Goal: Task Accomplishment & Management: Complete application form

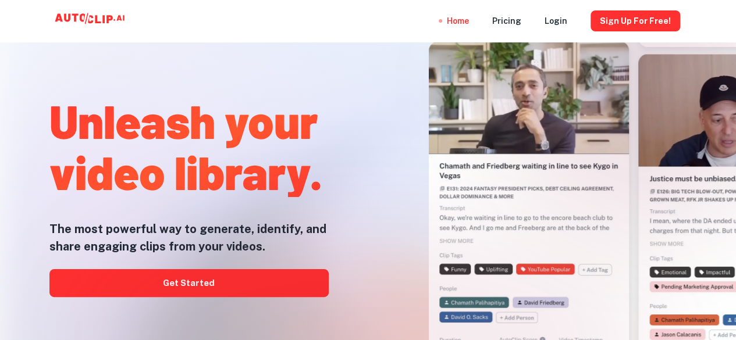
click at [252, 281] on div at bounding box center [368, 340] width 589 height 233
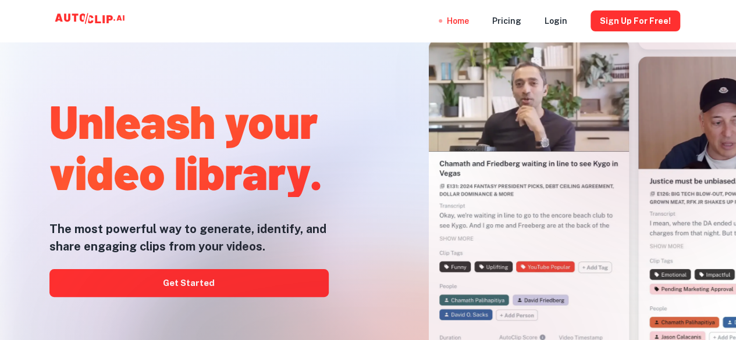
click at [227, 282] on div at bounding box center [368, 340] width 589 height 233
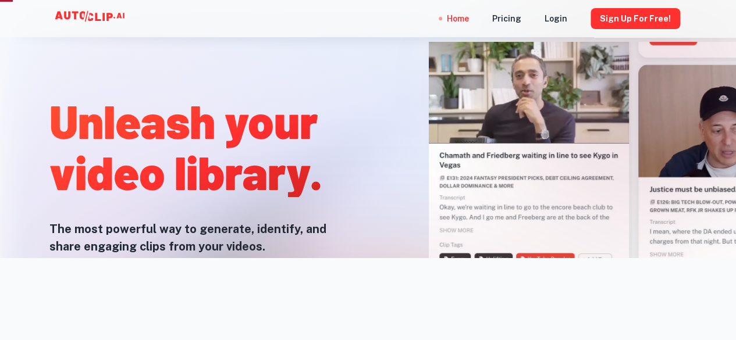
scroll to position [377, 0]
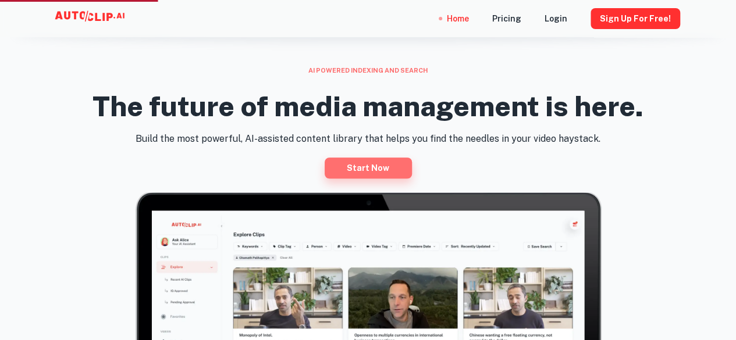
click at [369, 173] on link "Start now" at bounding box center [368, 168] width 87 height 21
